Goal: Task Accomplishment & Management: Manage account settings

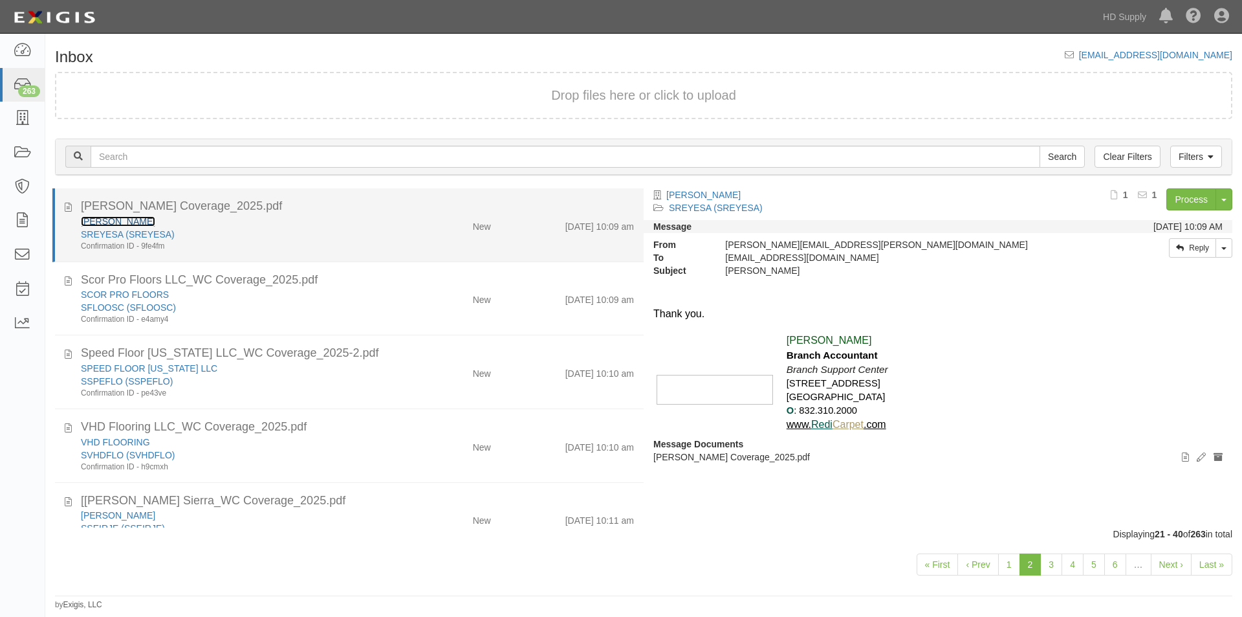
click at [113, 216] on link "[PERSON_NAME]" at bounding box center [118, 221] width 74 height 10
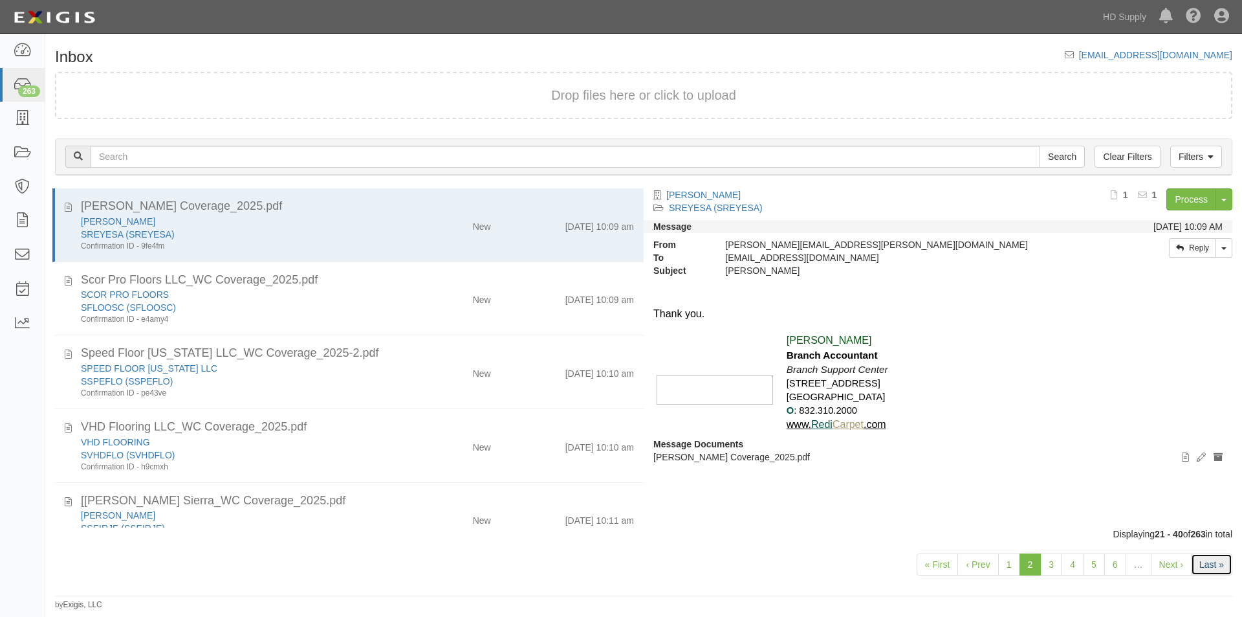
click at [1216, 570] on link "Last »" at bounding box center [1211, 564] width 41 height 22
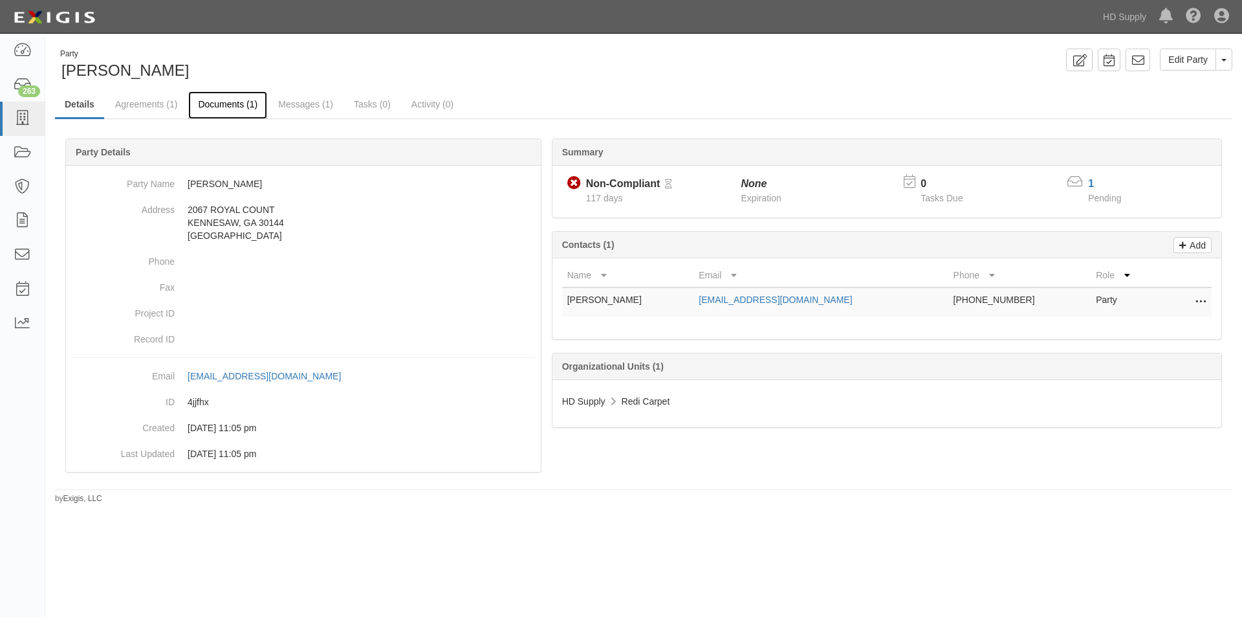
click at [206, 99] on link "Documents (1)" at bounding box center [227, 105] width 79 height 28
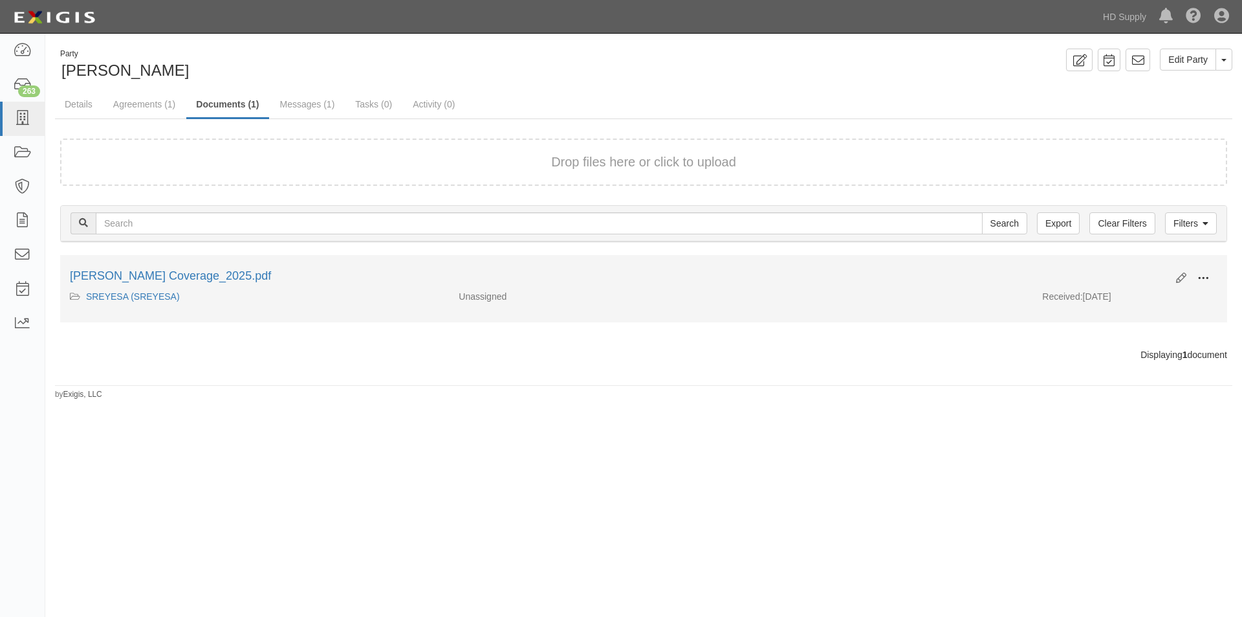
click at [1202, 281] on span at bounding box center [1204, 278] width 12 height 12
click at [1108, 297] on link "View" at bounding box center [1141, 296] width 102 height 23
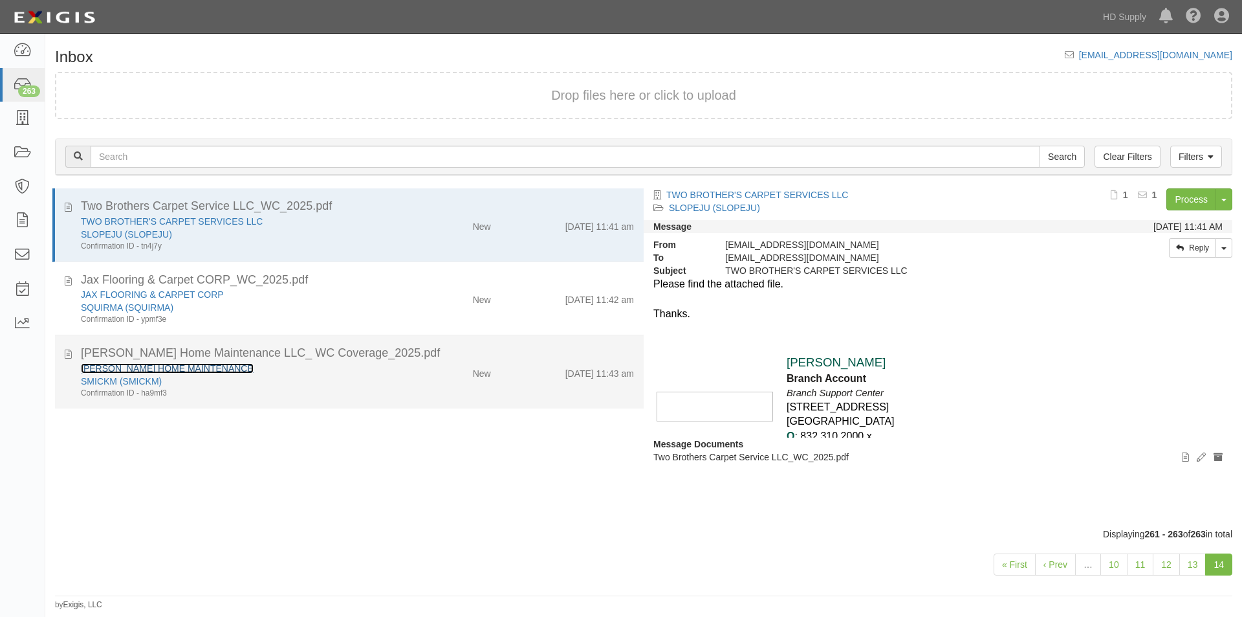
click at [156, 368] on link "[PERSON_NAME] HOME MAINTENANCE" at bounding box center [167, 368] width 173 height 10
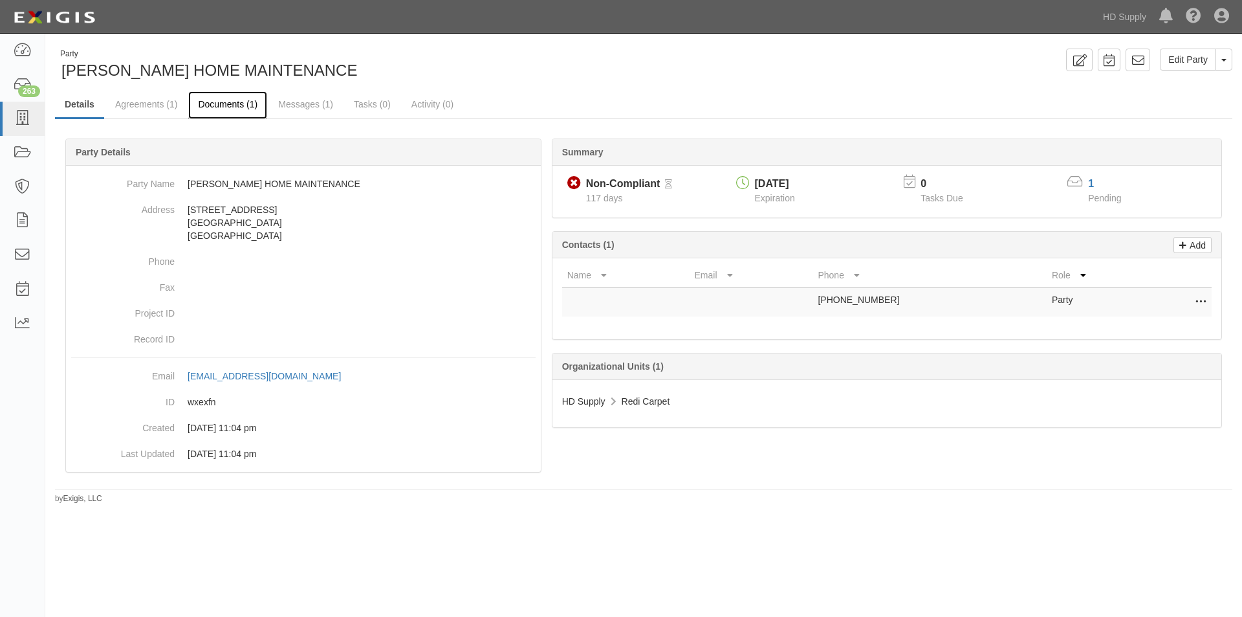
click at [230, 107] on link "Documents (1)" at bounding box center [227, 105] width 79 height 28
click at [35, 89] on div "263" at bounding box center [29, 91] width 22 height 12
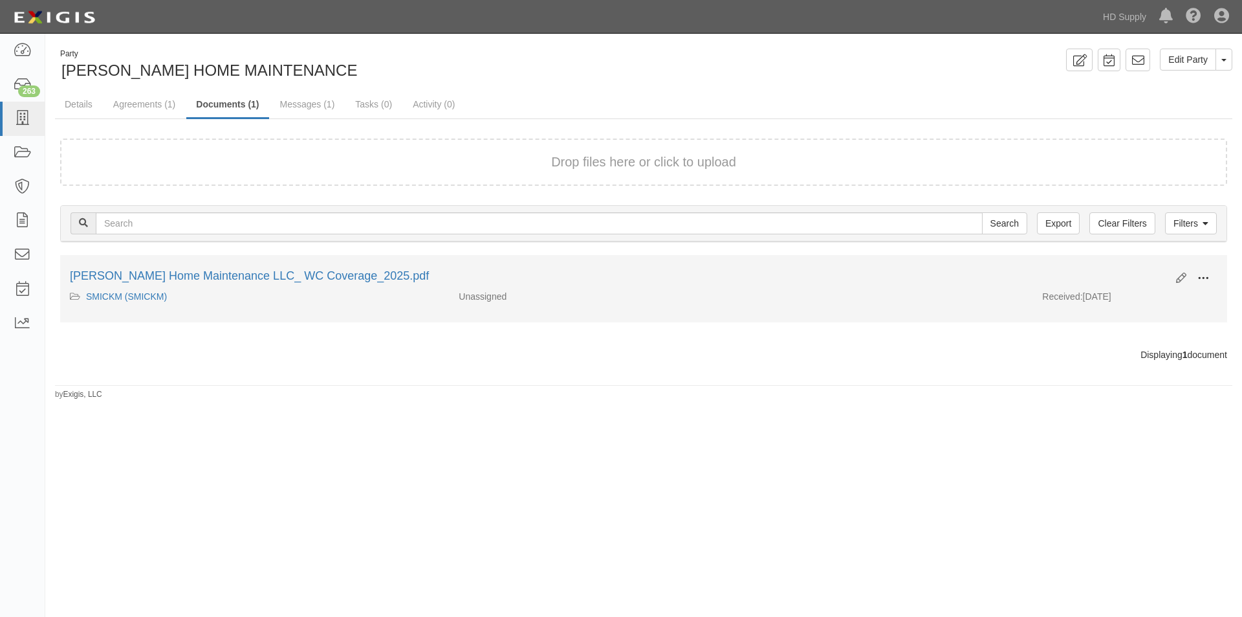
click at [1204, 277] on span at bounding box center [1204, 278] width 12 height 12
click at [1109, 299] on link "View" at bounding box center [1141, 296] width 102 height 23
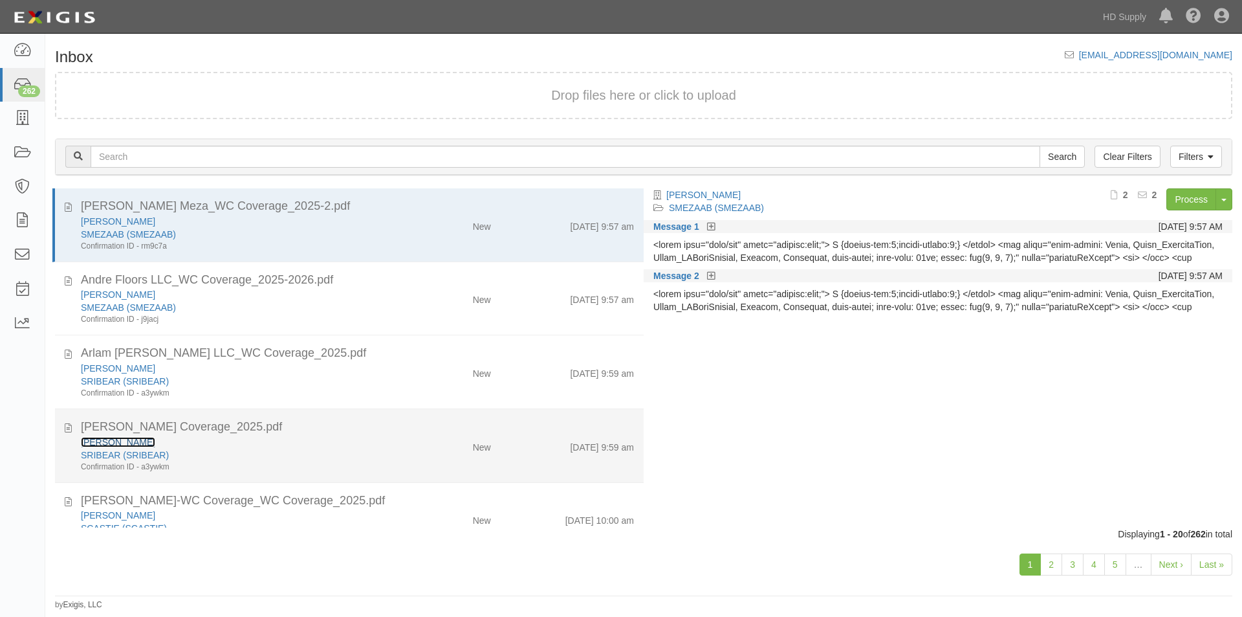
click at [116, 446] on link "[PERSON_NAME]" at bounding box center [118, 442] width 74 height 10
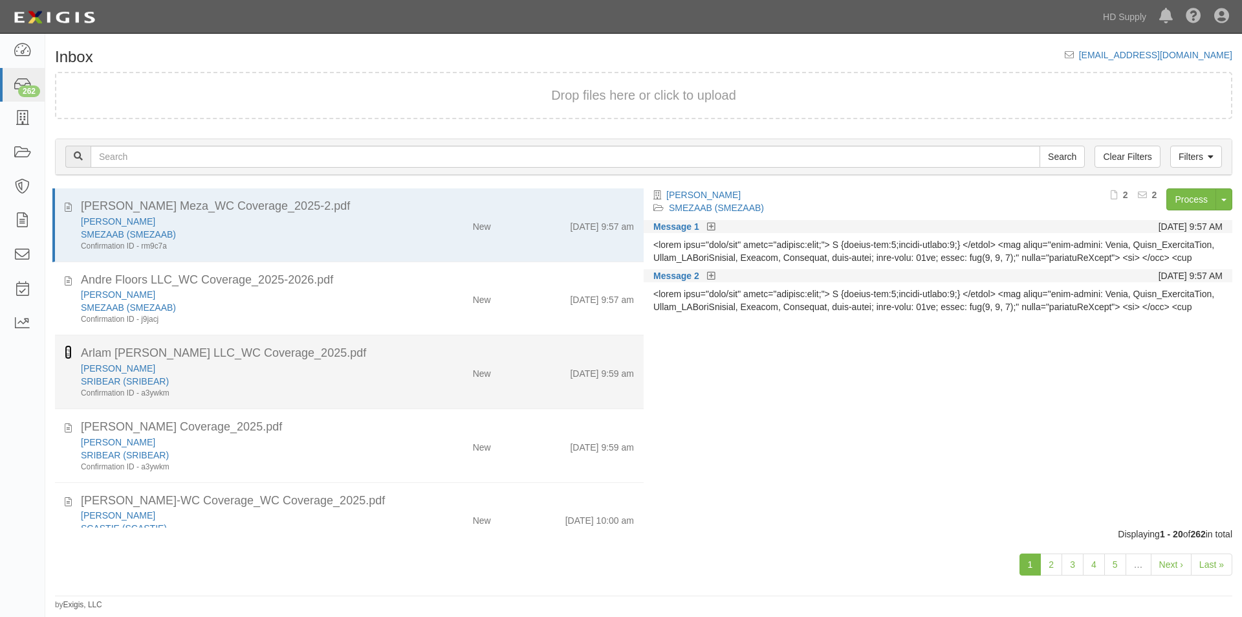
click at [71, 353] on icon at bounding box center [68, 352] width 7 height 14
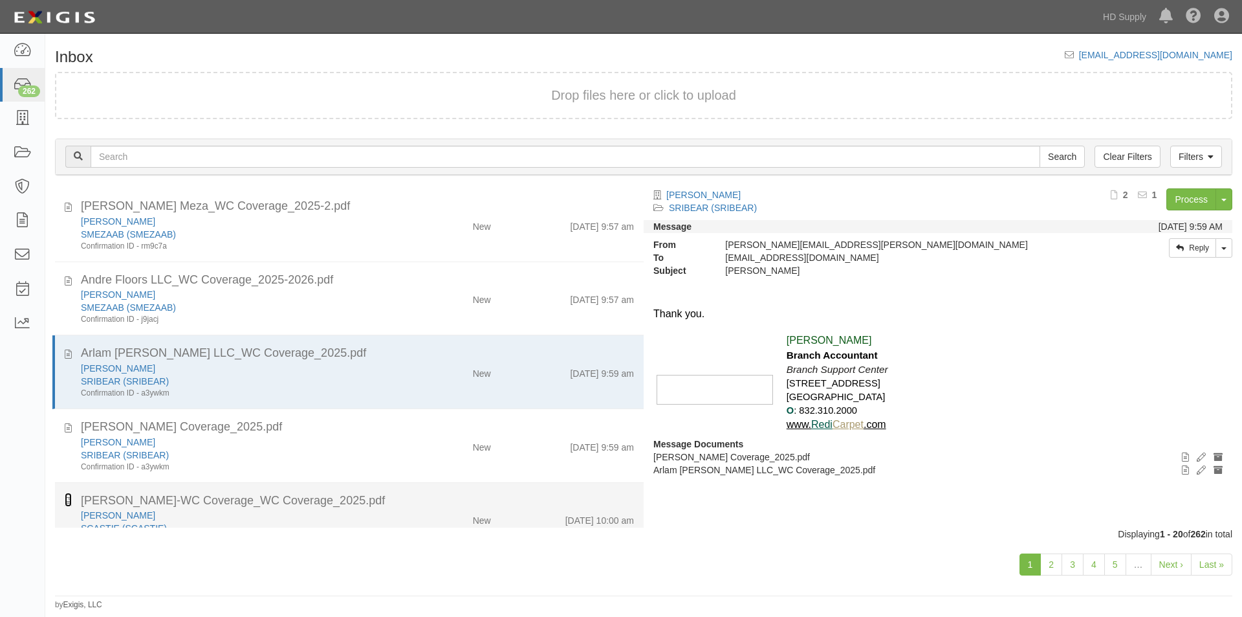
click at [69, 500] on icon at bounding box center [68, 499] width 7 height 14
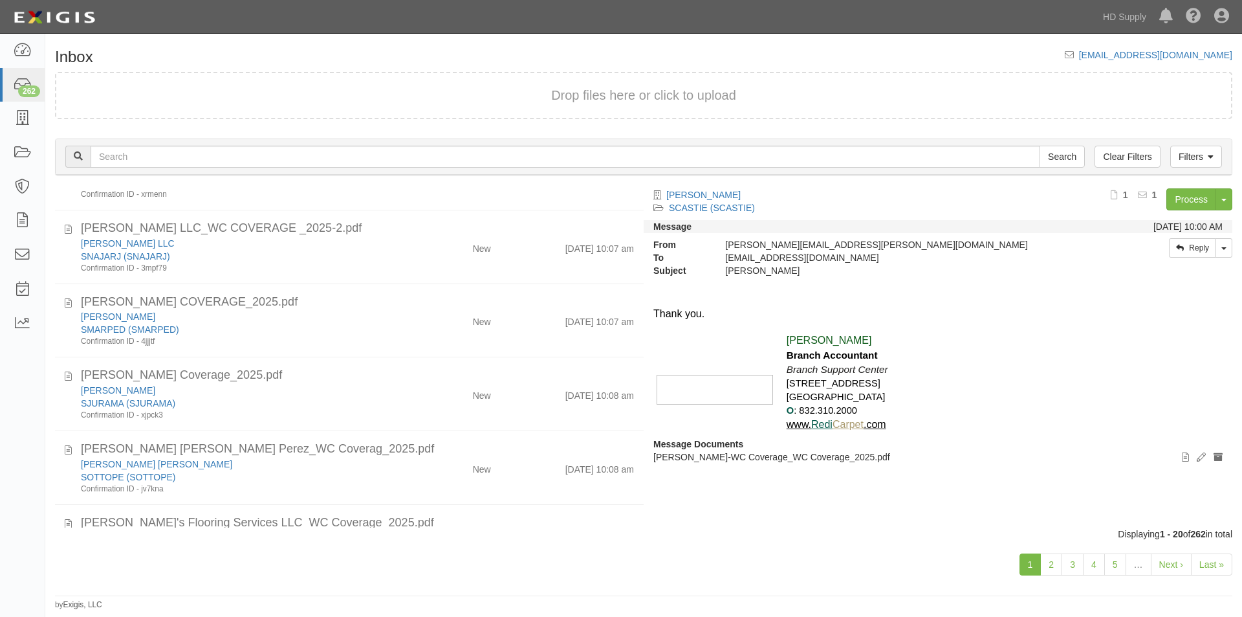
scroll to position [1044, 0]
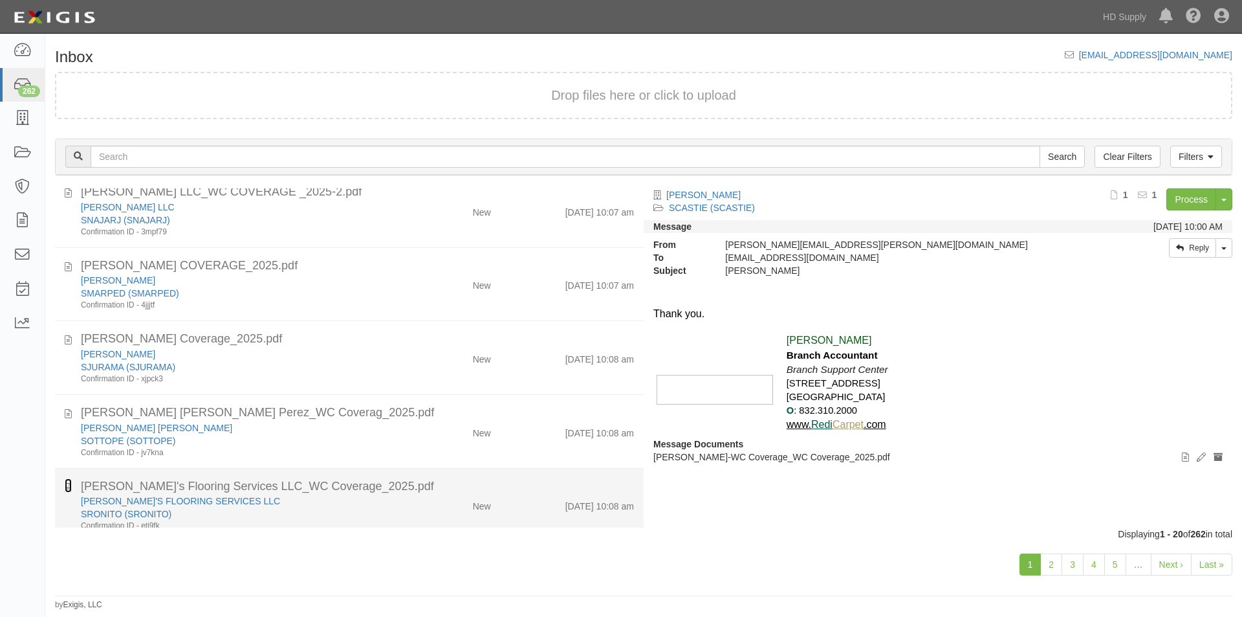
click at [71, 489] on icon at bounding box center [68, 485] width 7 height 14
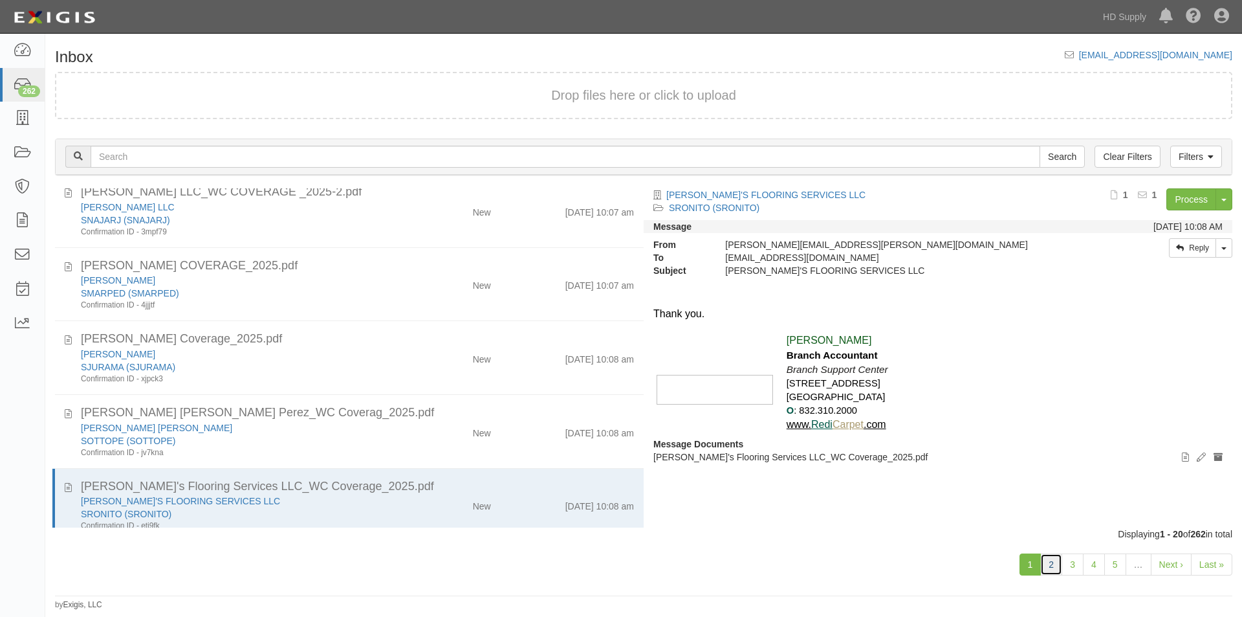
click at [1046, 566] on link "2" at bounding box center [1051, 564] width 22 height 22
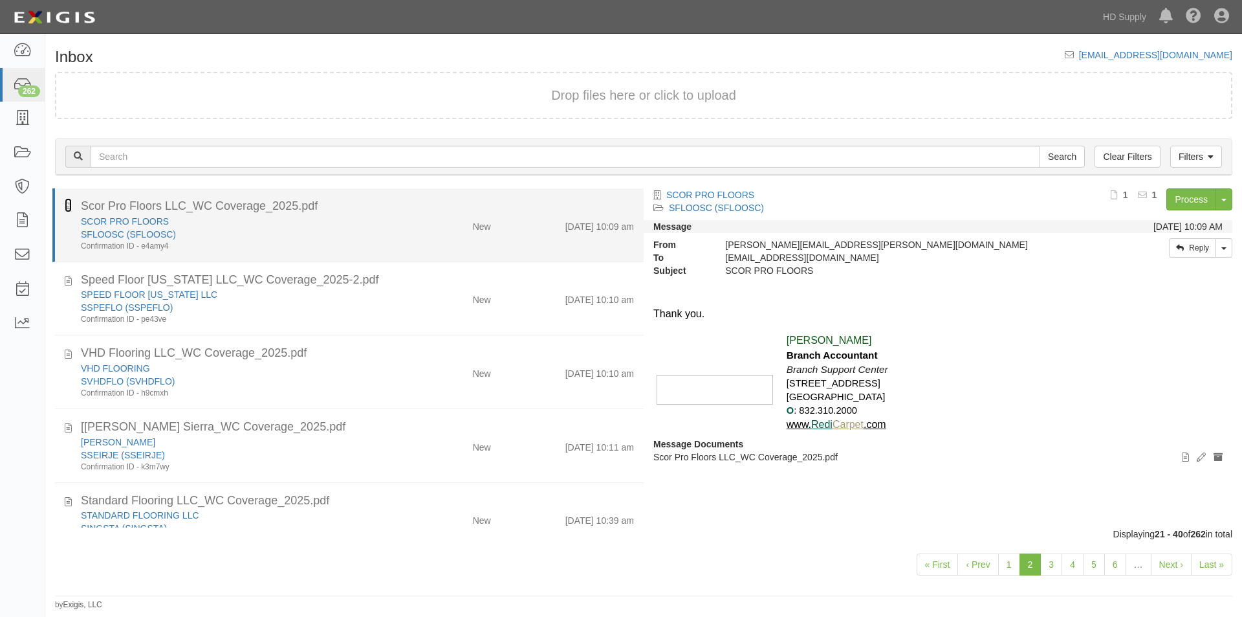
click at [69, 208] on icon at bounding box center [68, 205] width 7 height 14
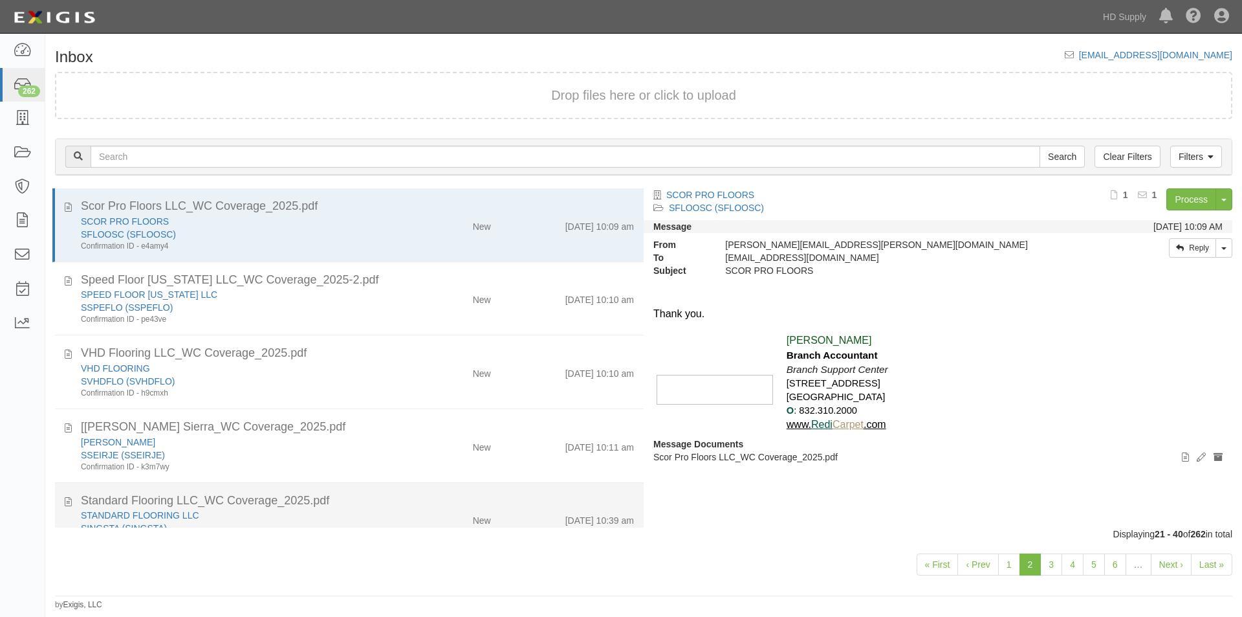
click at [72, 500] on div "Standard Flooring LLC_WC Coverage_2025.pdf" at bounding box center [357, 500] width 573 height 17
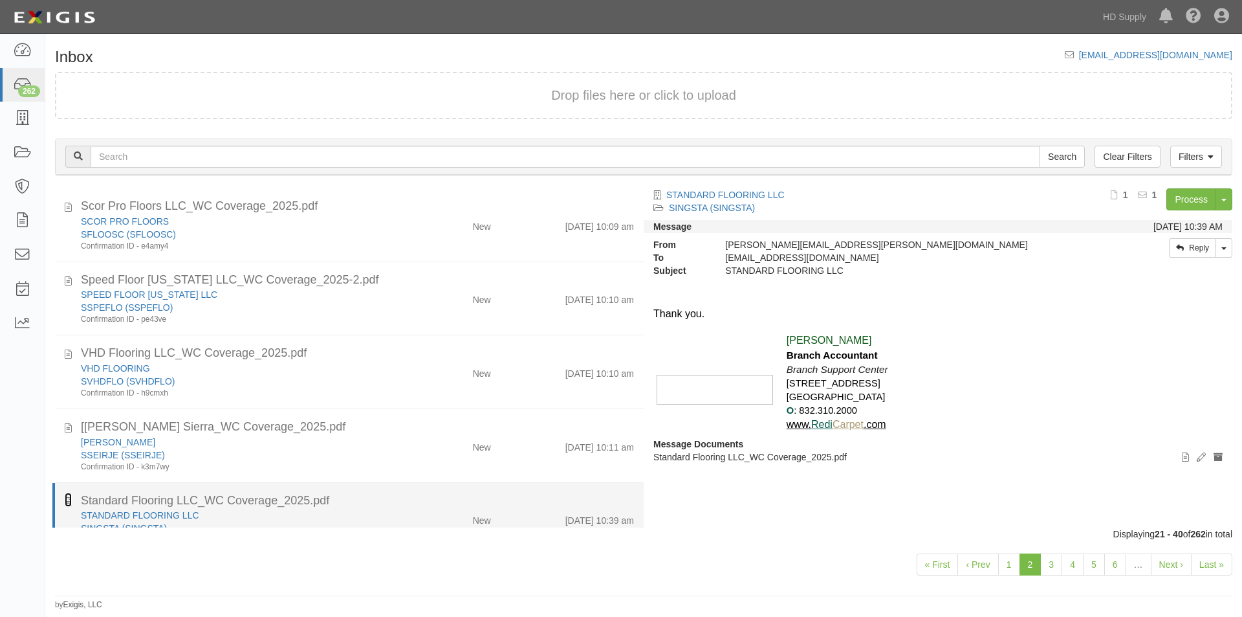
click at [67, 500] on icon at bounding box center [68, 499] width 7 height 14
